Goal: Check status: Check status

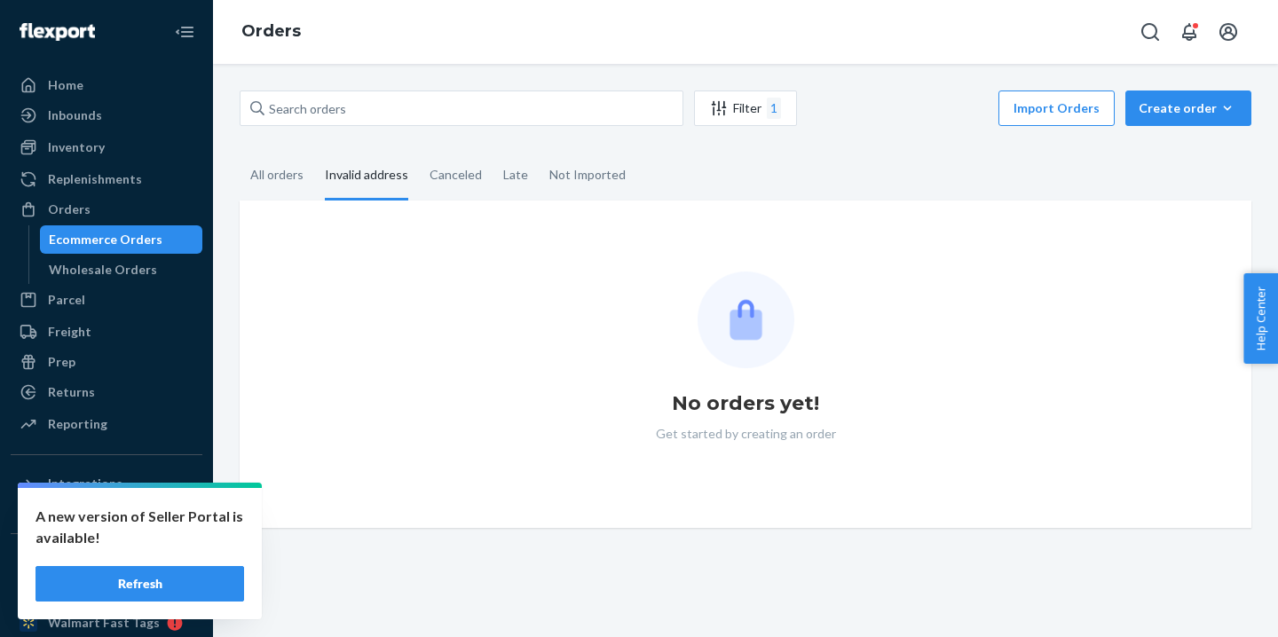
click at [267, 167] on div "All orders" at bounding box center [276, 175] width 53 height 46
click at [240, 152] on input "All orders" at bounding box center [240, 152] width 0 height 0
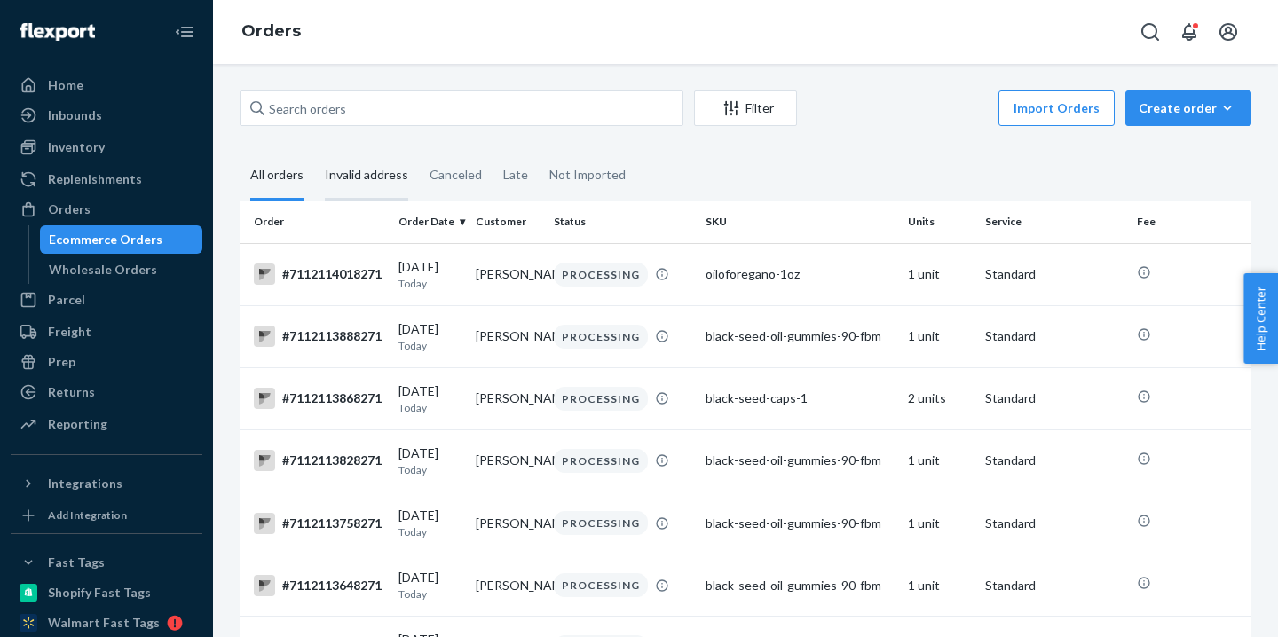
click at [393, 169] on div "Invalid address" at bounding box center [366, 176] width 83 height 49
click at [314, 152] on input "Invalid address" at bounding box center [314, 152] width 0 height 0
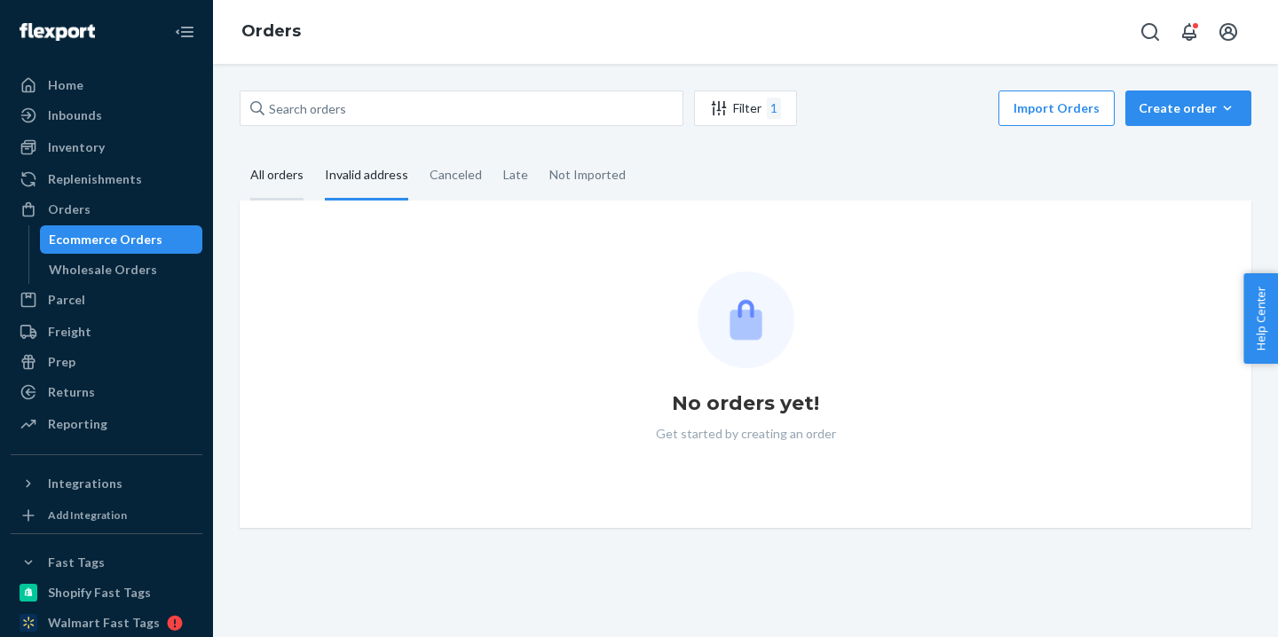
click at [284, 169] on div "All orders" at bounding box center [276, 176] width 53 height 49
click at [240, 152] on input "All orders" at bounding box center [240, 152] width 0 height 0
